Goal: Check status: Check status

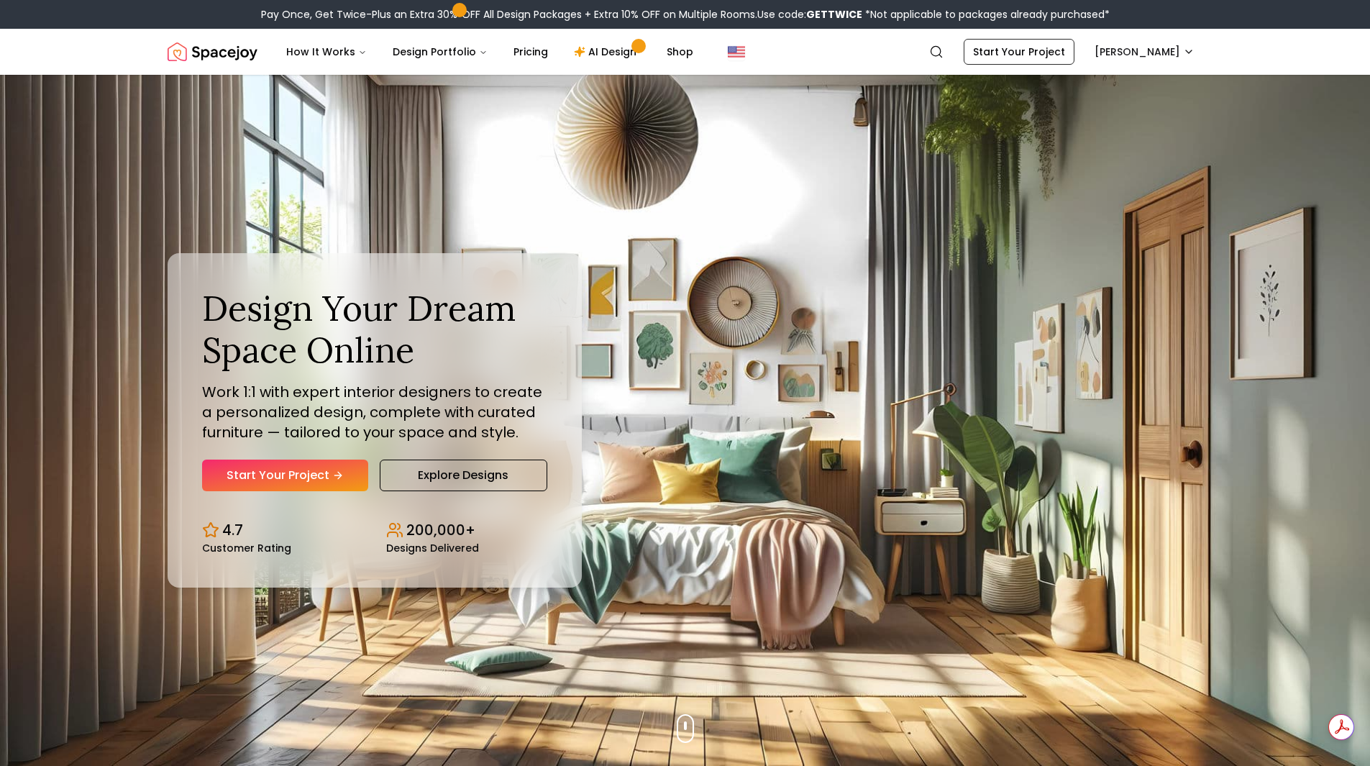
click at [1138, 68] on nav "Spacejoy Search NI How It Works Design Portfolio Pricing AI Design Shop Search …" at bounding box center [686, 52] width 1036 height 46
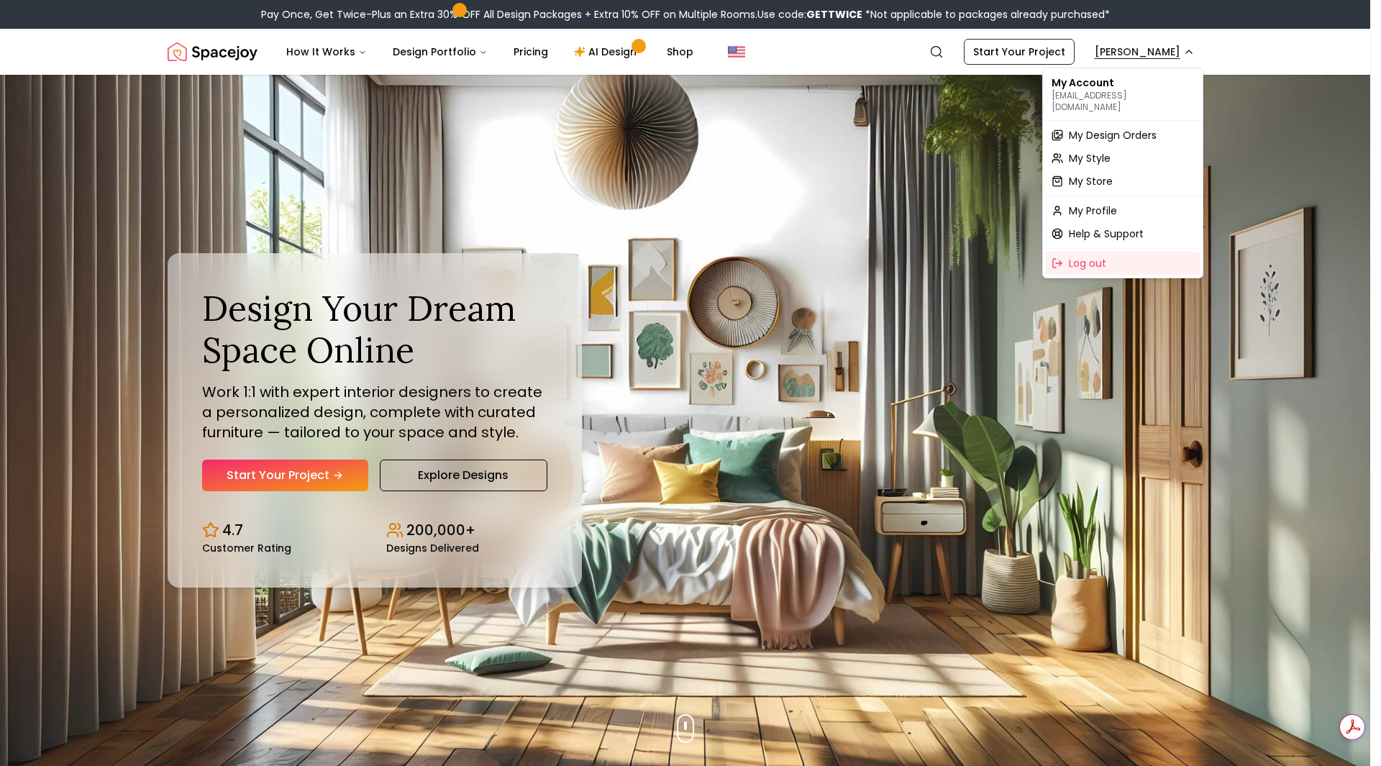
click at [1102, 128] on span "My Design Orders" at bounding box center [1113, 135] width 88 height 14
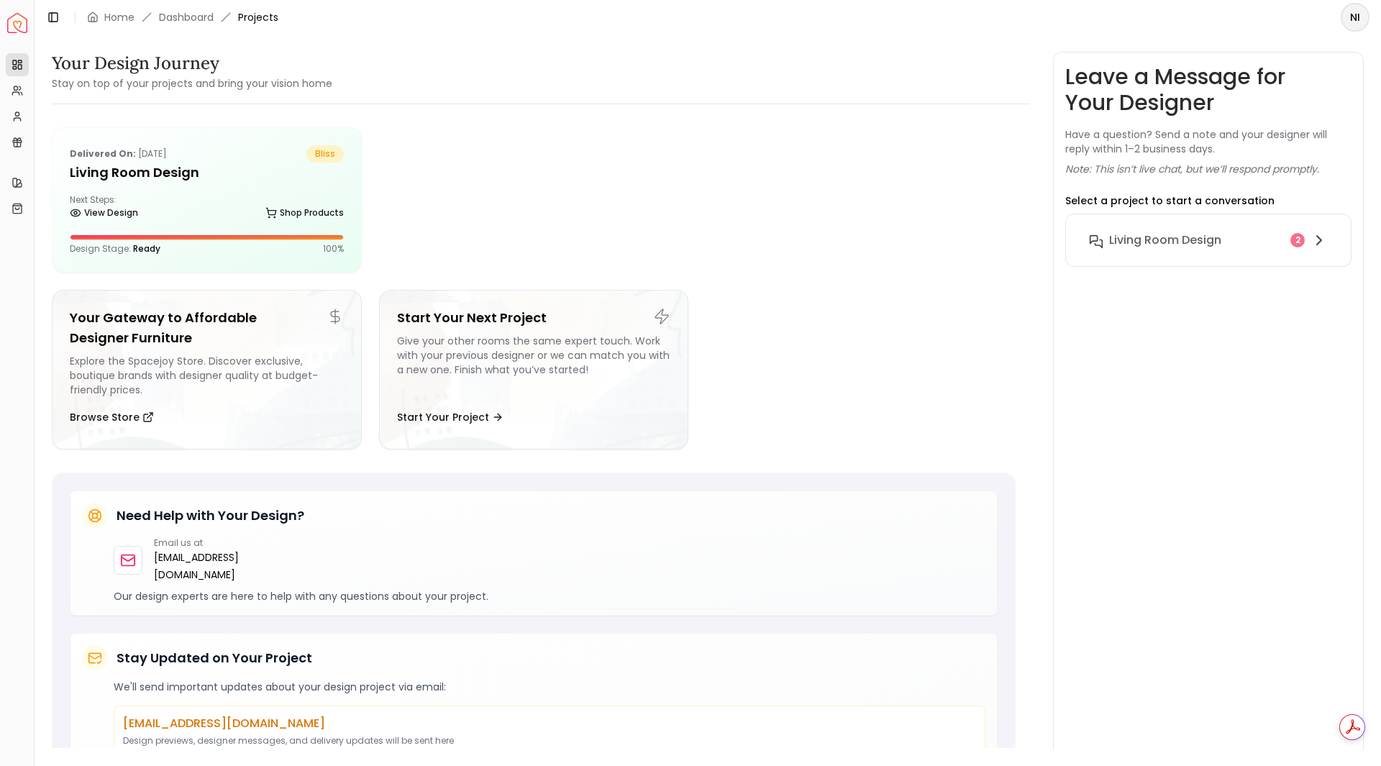
click at [1102, 120] on div "Leave a Message for Your Designer Have a question? Send a note and your designe…" at bounding box center [1208, 405] width 286 height 683
click at [287, 188] on div "Delivered on: [DATE] bliss Living Room design Next Steps: View Design Shop Prod…" at bounding box center [207, 200] width 309 height 144
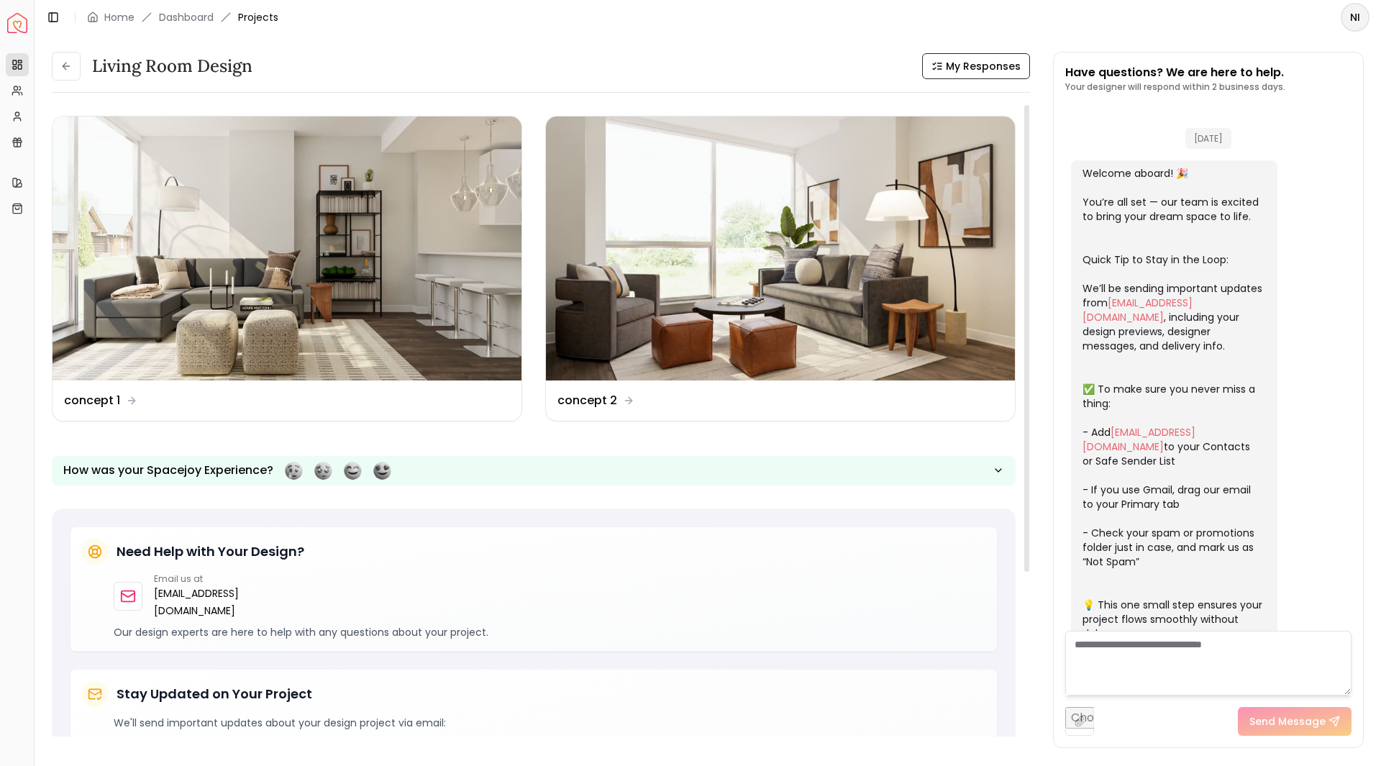
scroll to position [2460, 0]
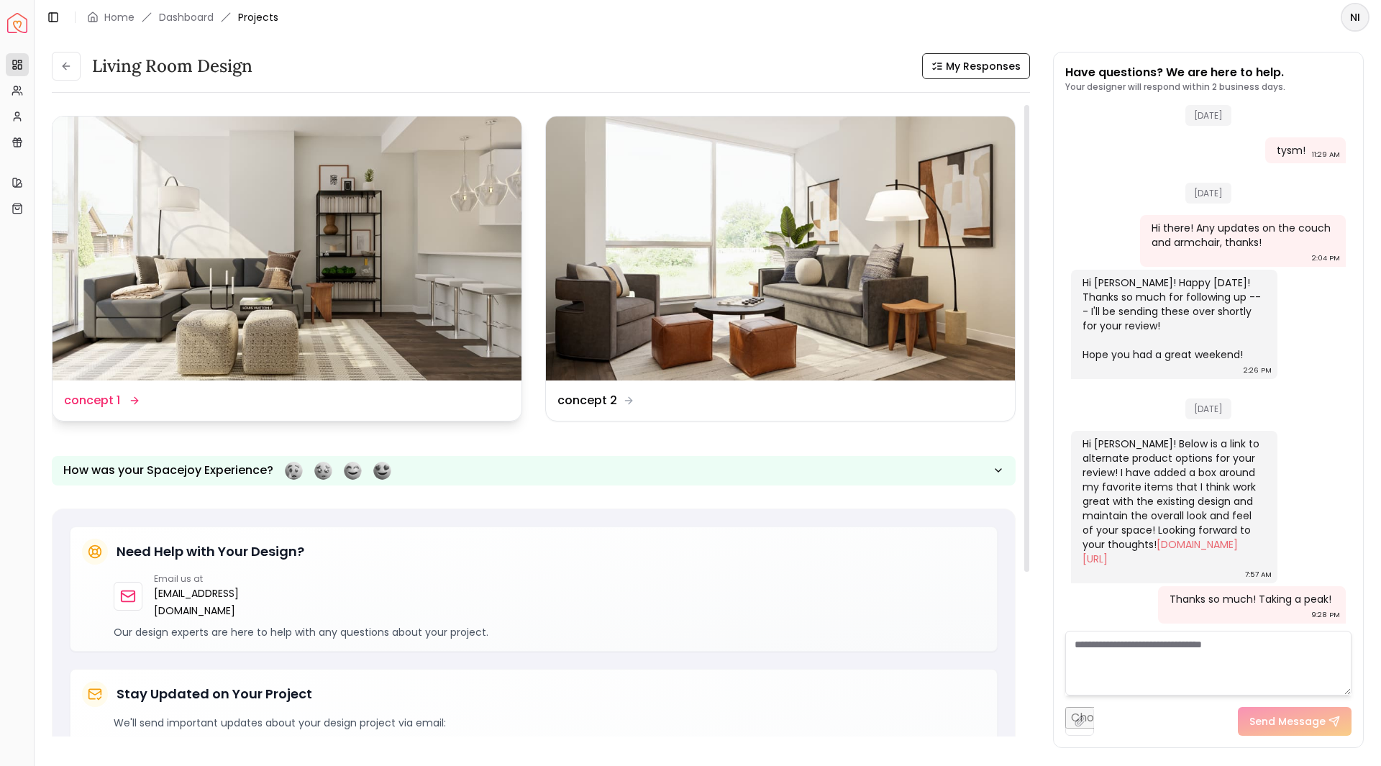
click at [345, 222] on img at bounding box center [287, 249] width 469 height 264
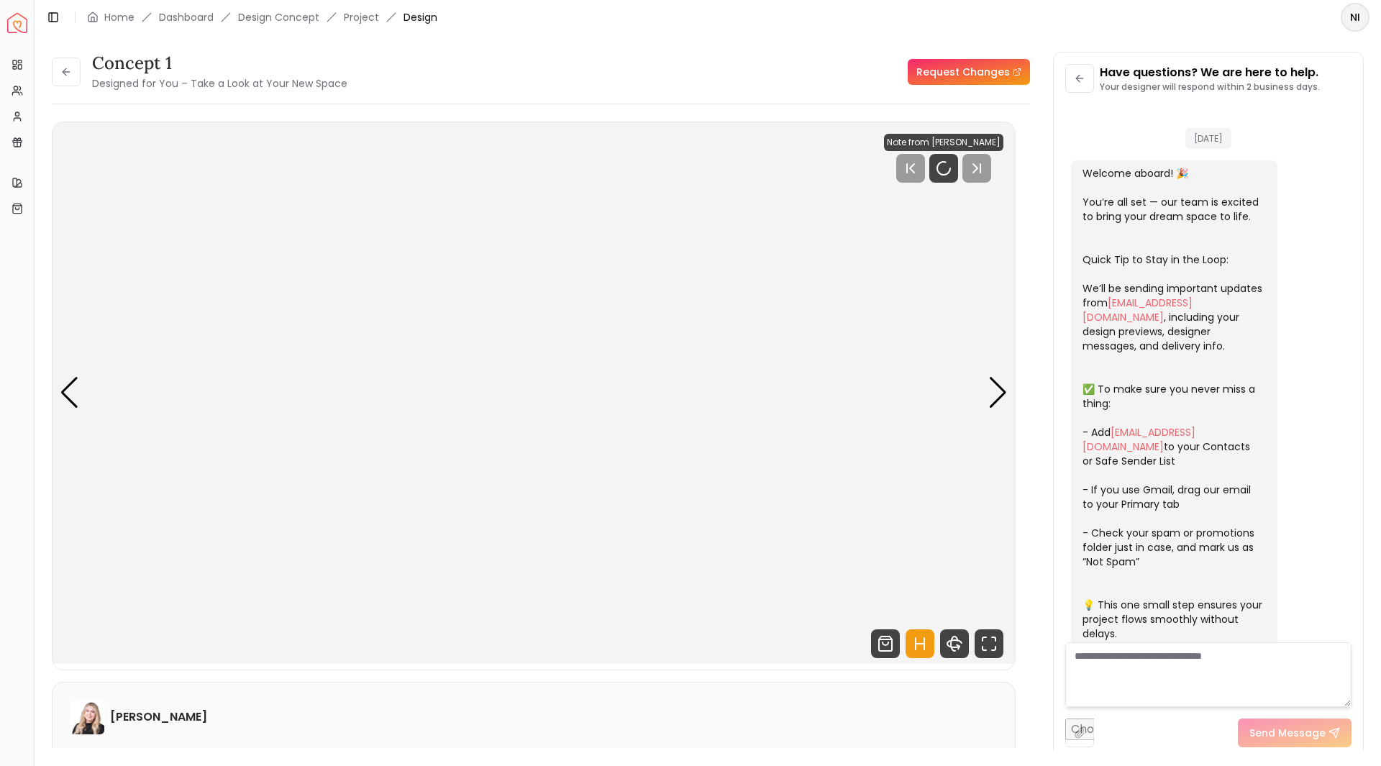
scroll to position [2448, 0]
